Goal: Task Accomplishment & Management: Manage account settings

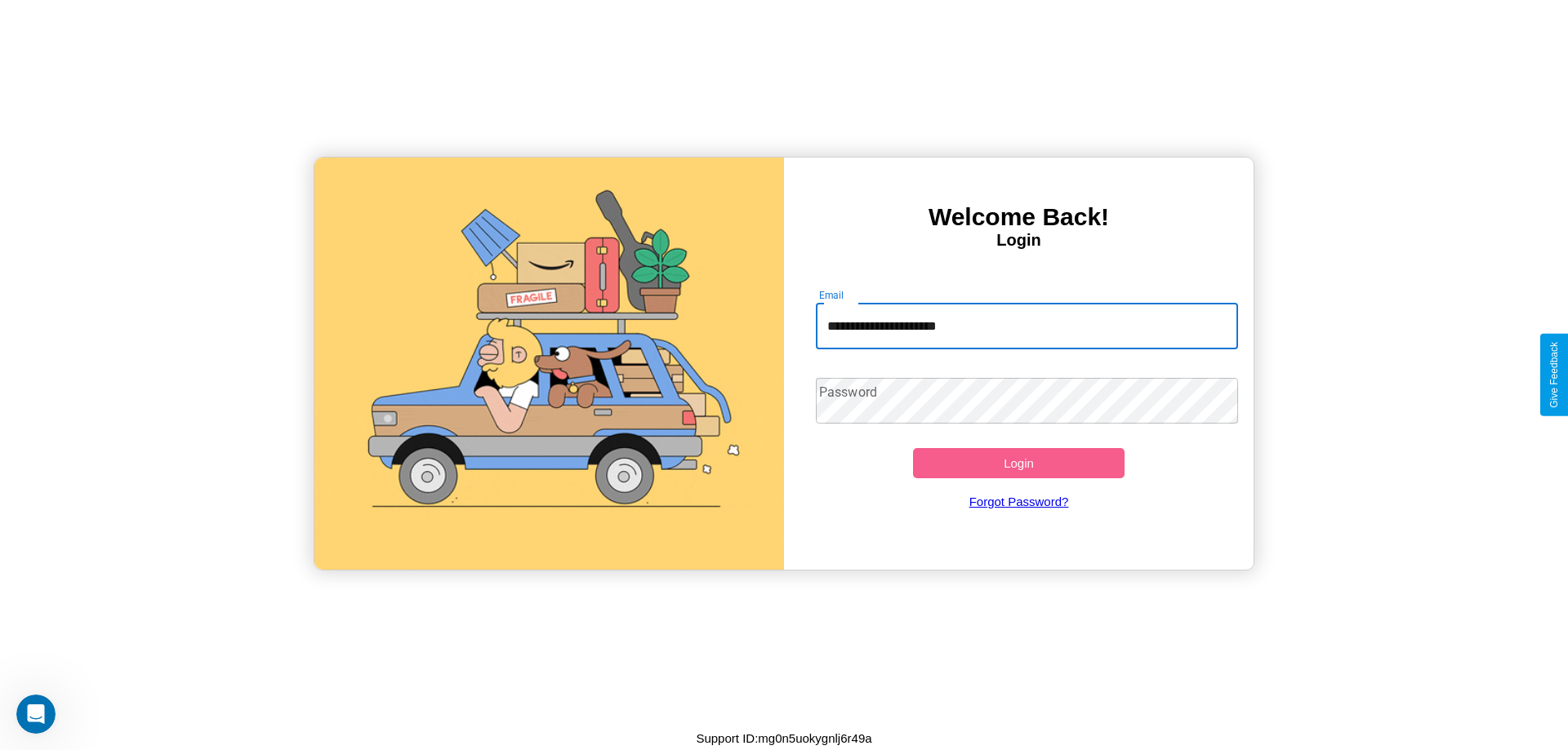
type input "**********"
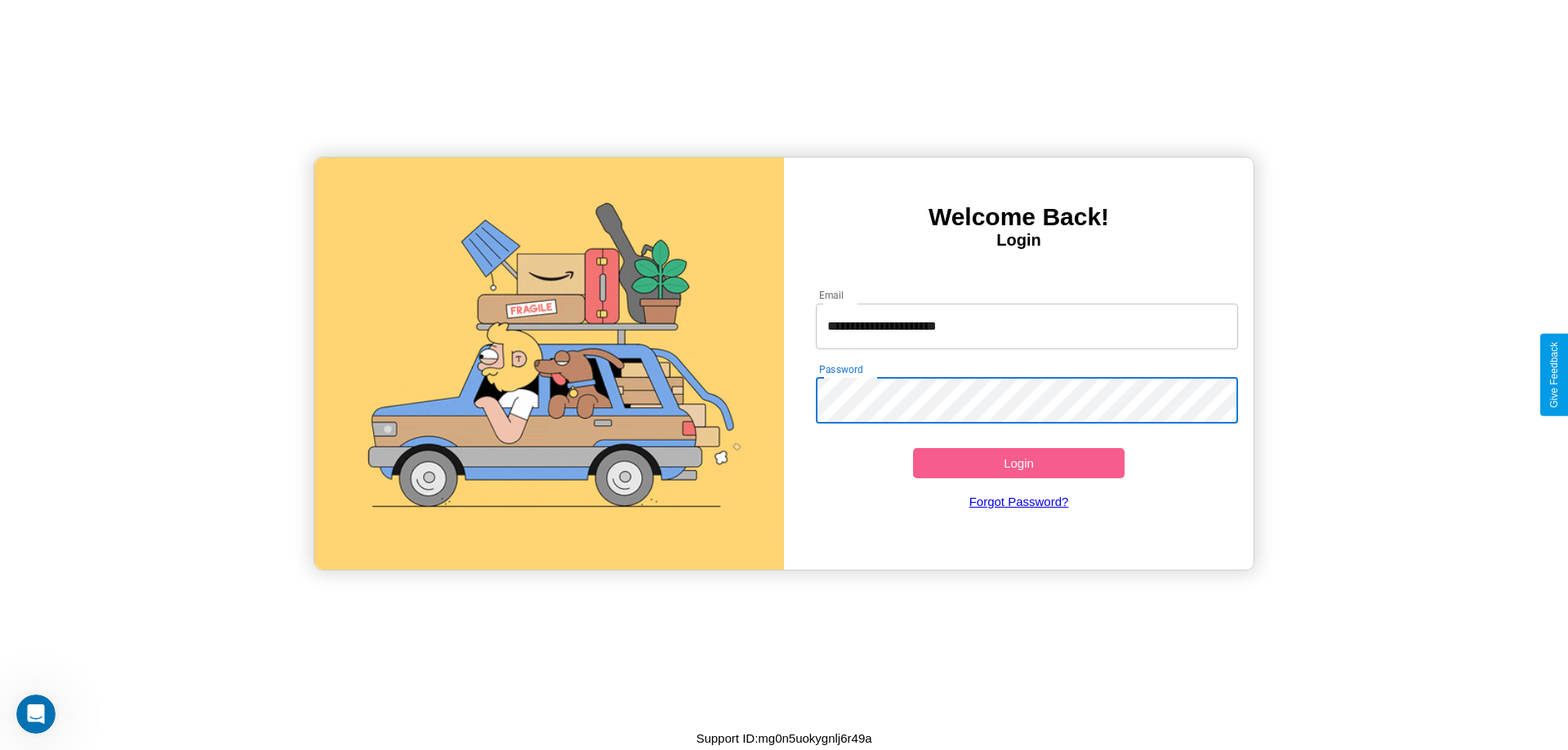
click at [1019, 463] on button "Login" at bounding box center [1019, 462] width 211 height 30
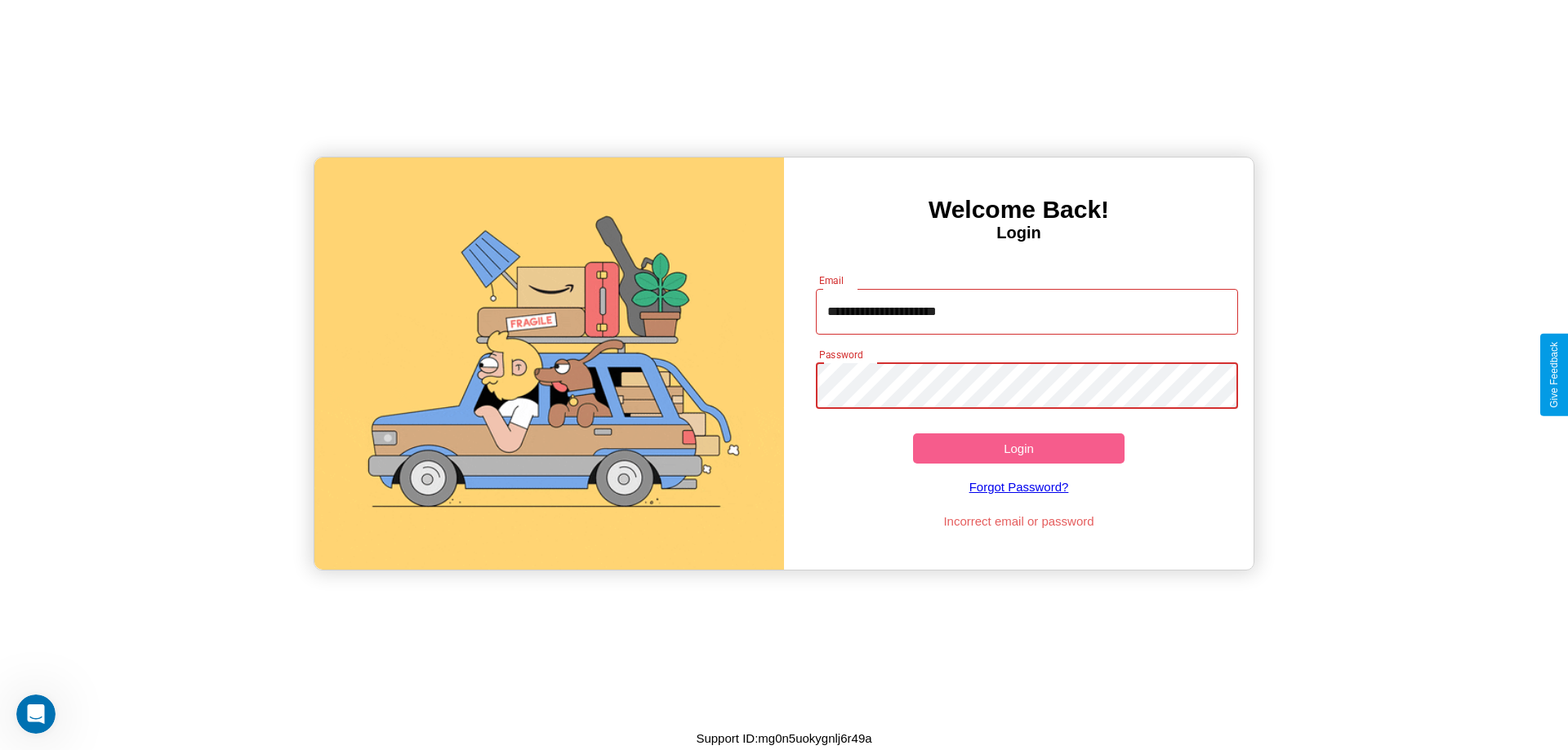
click at [1019, 448] on button "Login" at bounding box center [1019, 448] width 211 height 30
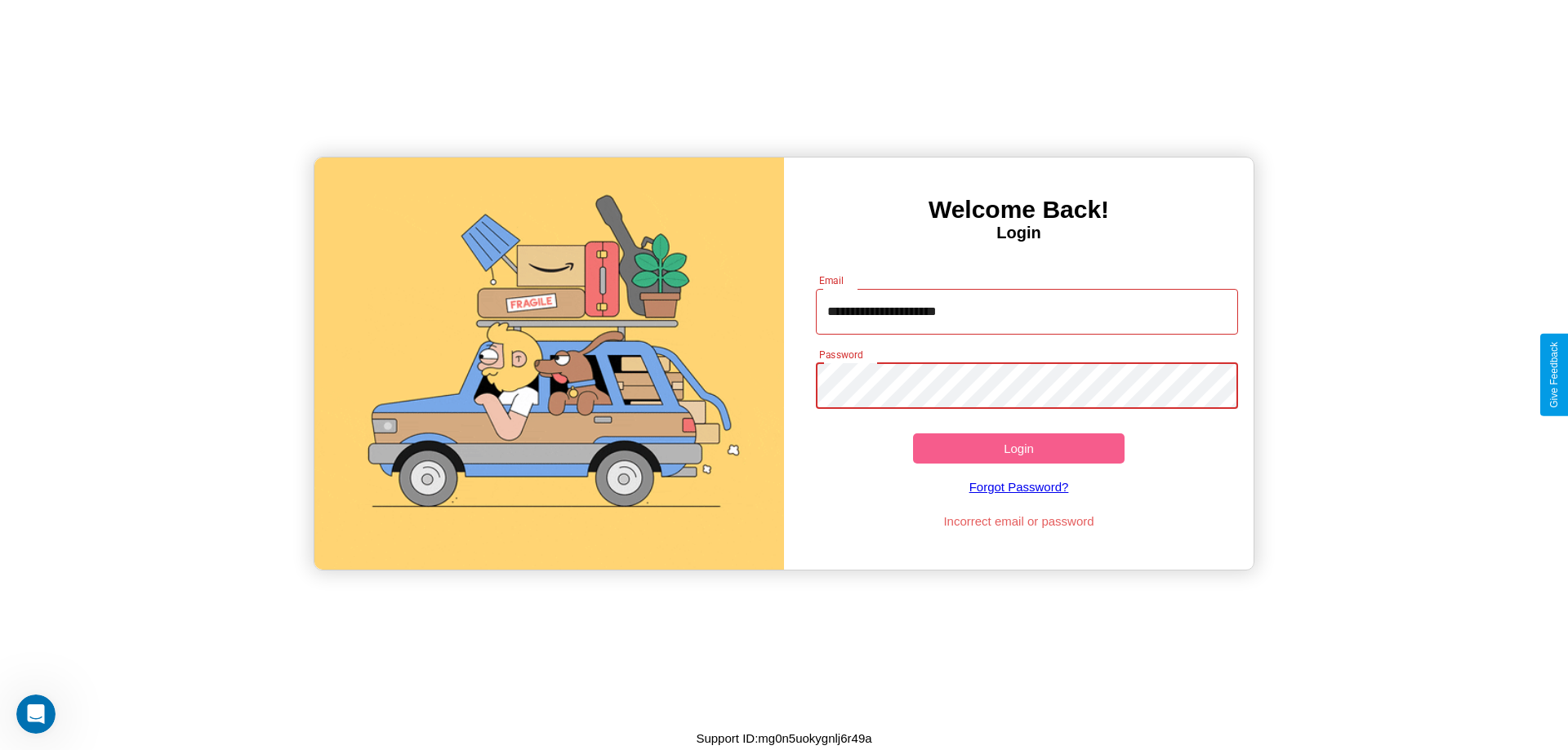
click at [1019, 448] on button "Login" at bounding box center [1019, 448] width 211 height 30
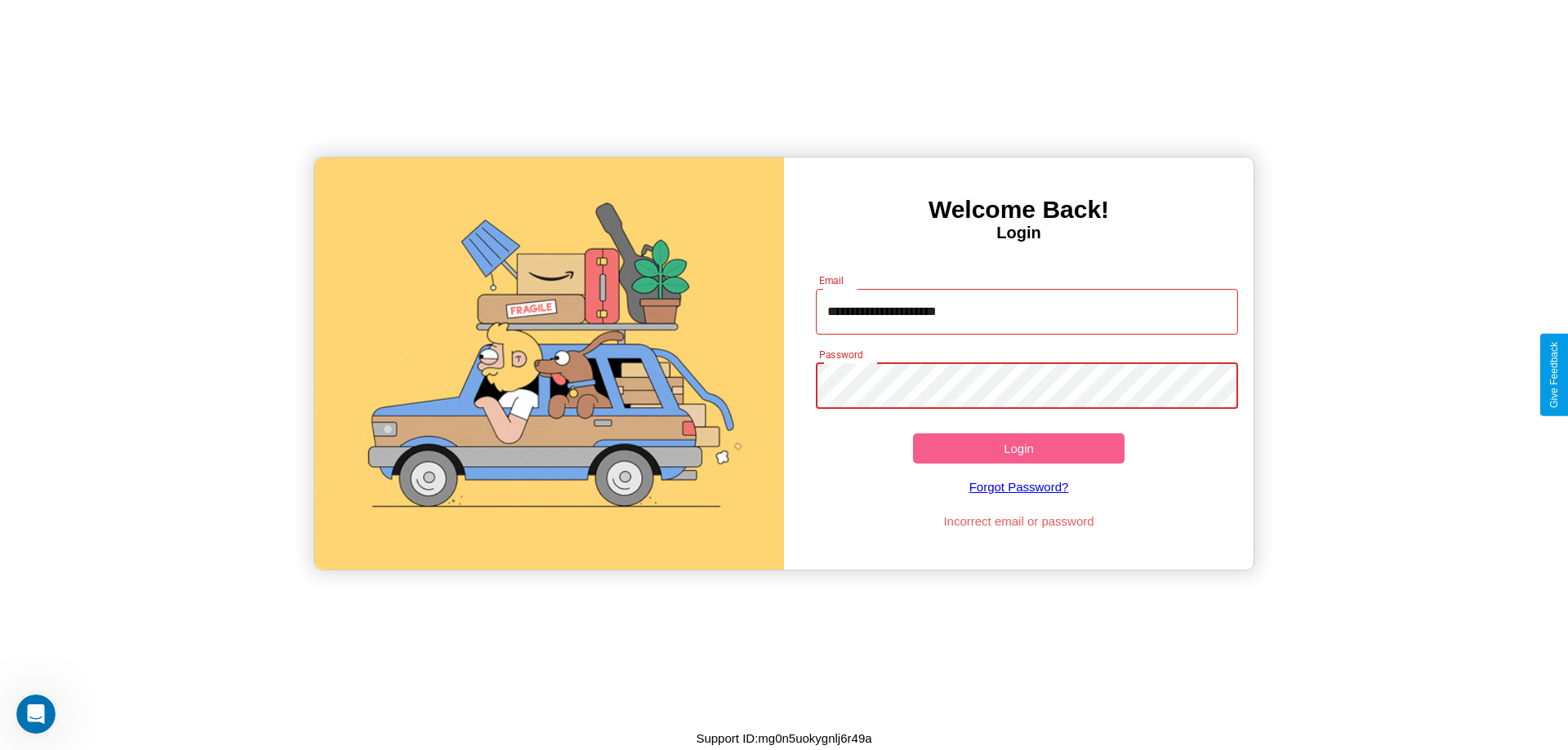
click at [1019, 448] on button "Login" at bounding box center [1019, 448] width 211 height 30
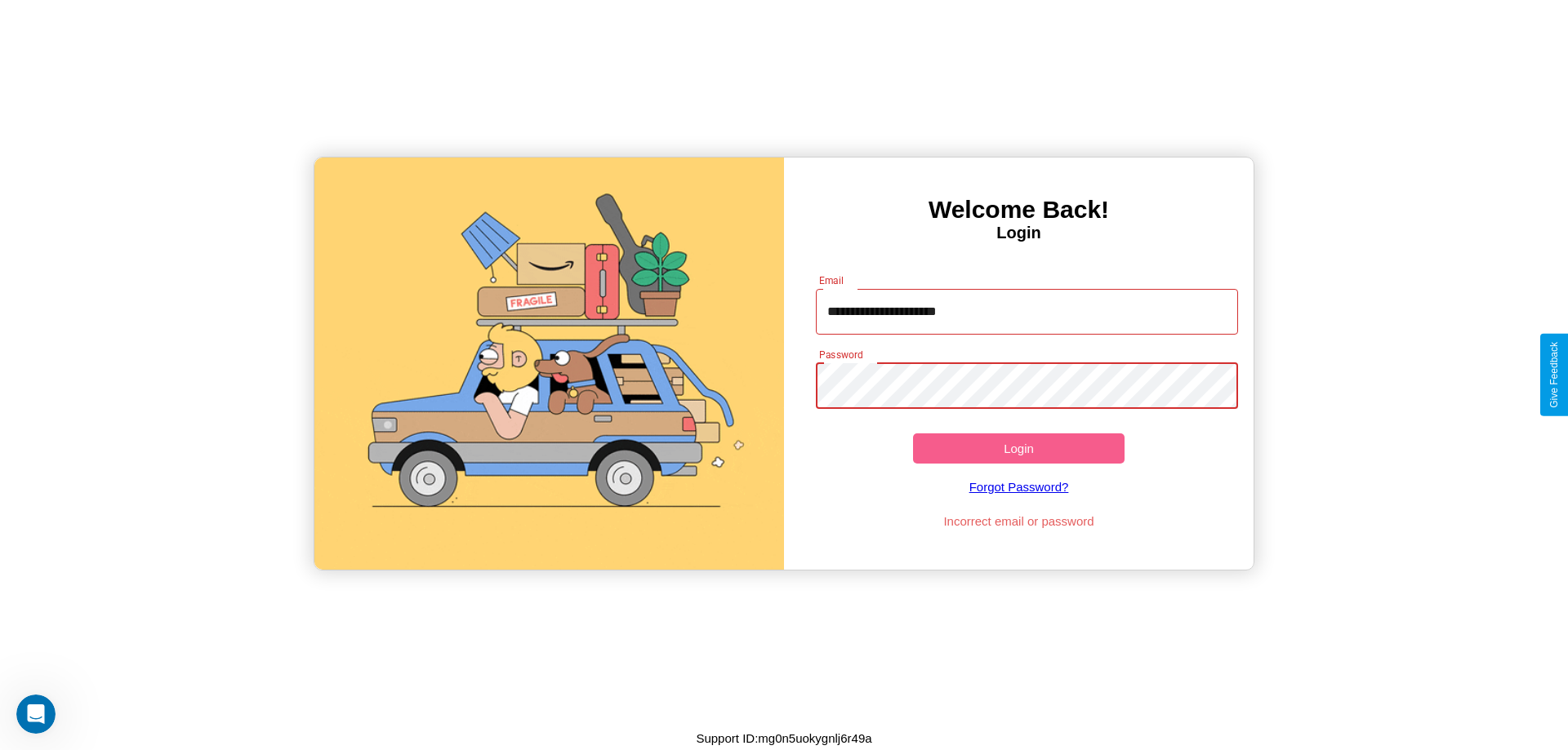
click at [1019, 448] on button "Login" at bounding box center [1019, 448] width 211 height 30
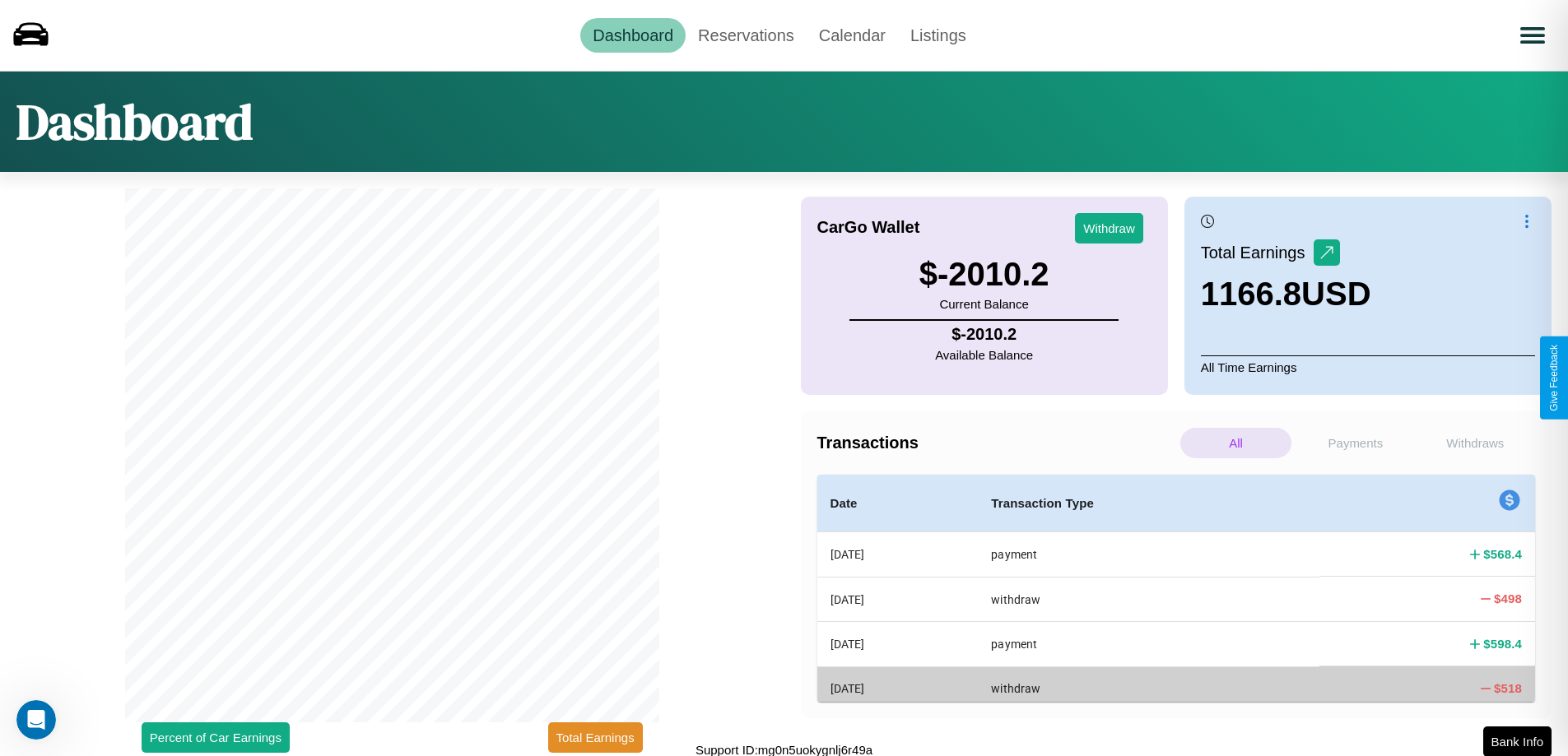
scroll to position [5, 0]
